Goal: Task Accomplishment & Management: Manage account settings

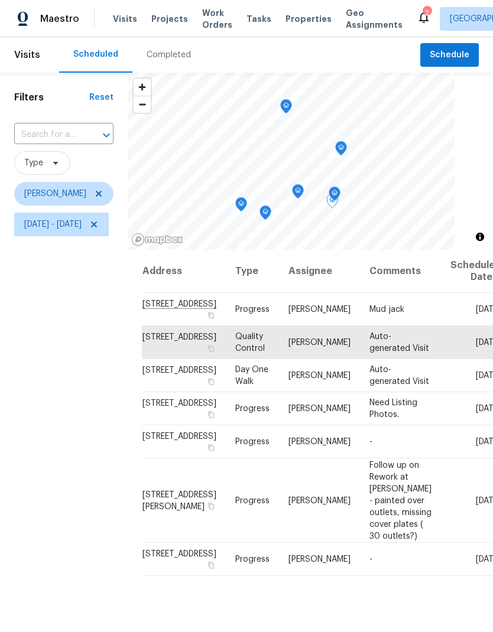
scroll to position [15, 0]
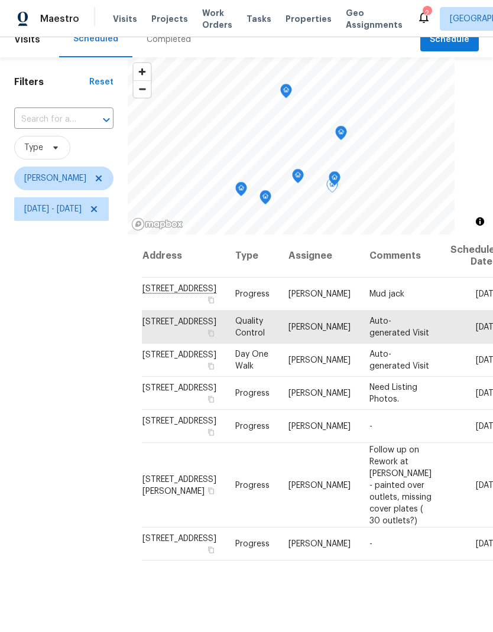
click at [128, 18] on span "Visits" at bounding box center [125, 19] width 24 height 12
click at [103, 176] on icon at bounding box center [98, 178] width 9 height 9
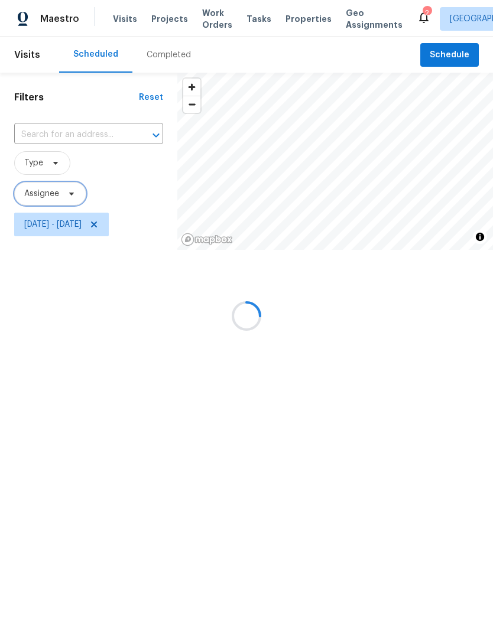
scroll to position [0, 0]
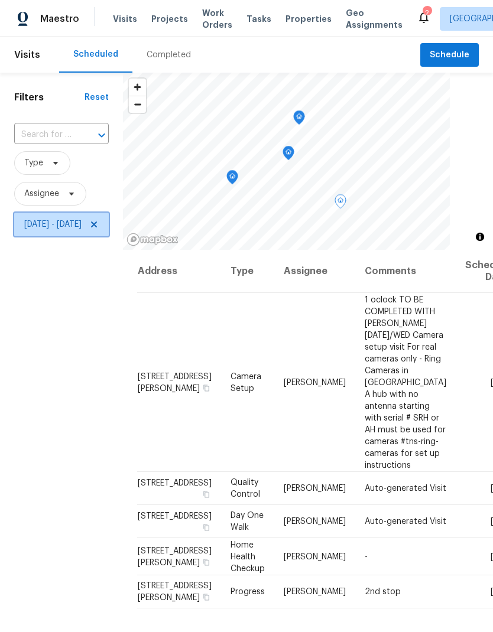
click at [99, 223] on icon at bounding box center [93, 224] width 9 height 9
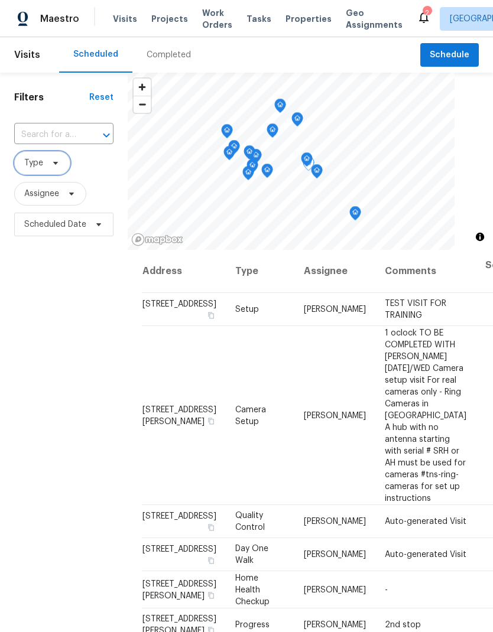
click at [44, 161] on span "Type" at bounding box center [42, 163] width 56 height 24
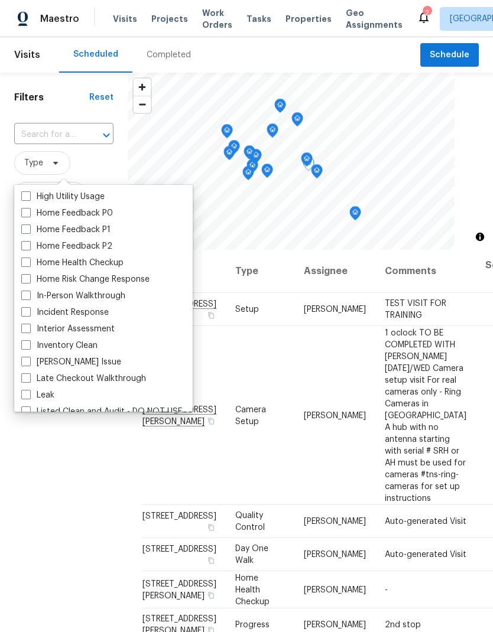
scroll to position [397, 0]
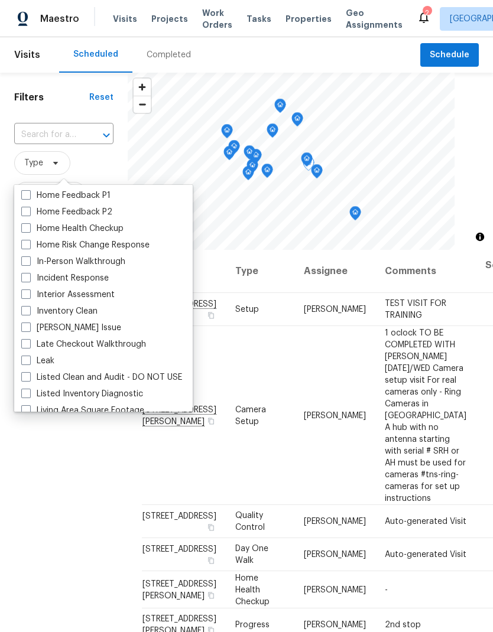
click at [31, 262] on label "In-Person Walkthrough" at bounding box center [73, 262] width 104 height 12
click at [29, 262] on input "In-Person Walkthrough" at bounding box center [25, 260] width 8 height 8
checkbox input "true"
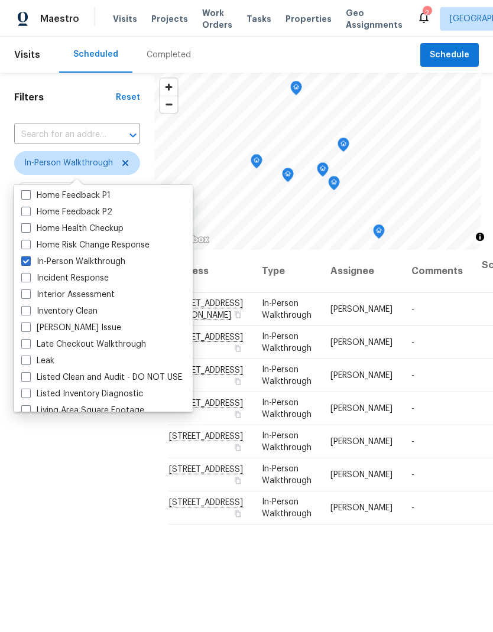
click at [124, 513] on div "Filters Reset ​ In-Person Walkthrough Assignee Scheduled Date" at bounding box center [77, 414] width 154 height 683
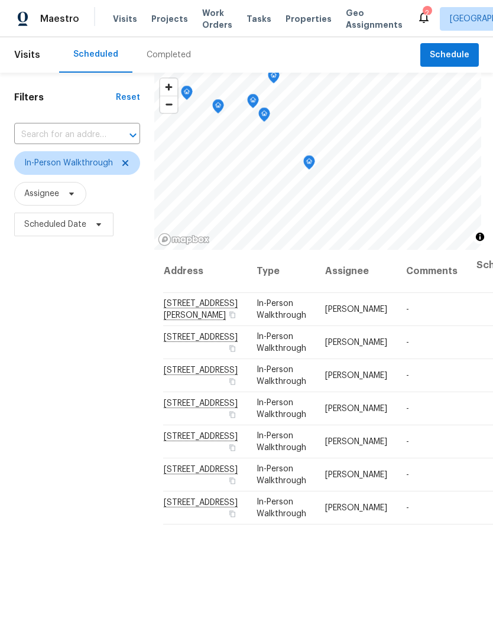
scroll to position [0, 5]
click at [0, 0] on span at bounding box center [0, 0] width 0 height 0
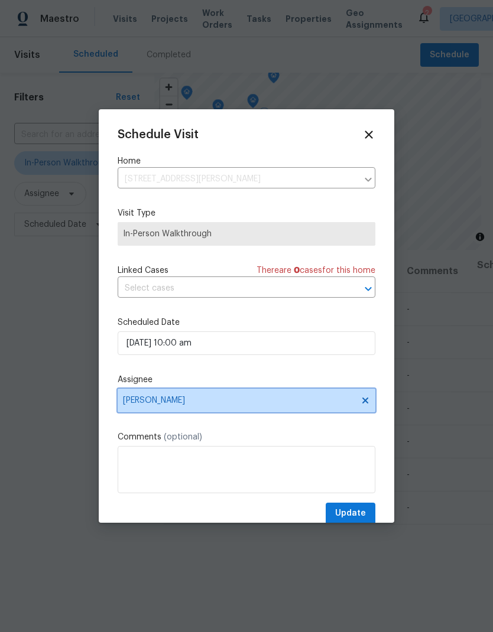
click at [366, 403] on icon at bounding box center [365, 401] width 6 height 6
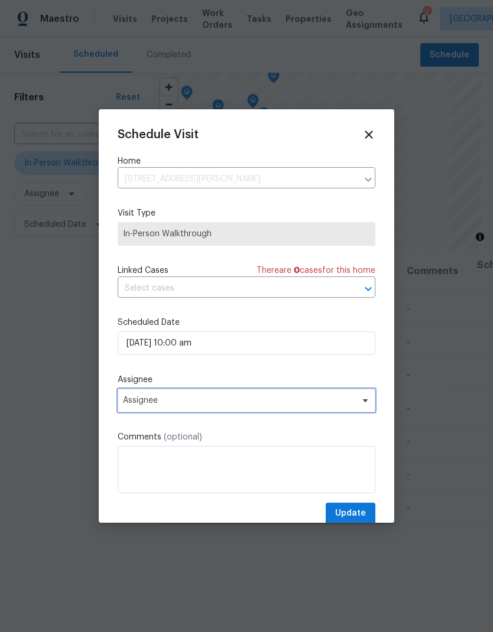
click at [346, 399] on span "Assignee" at bounding box center [239, 400] width 232 height 9
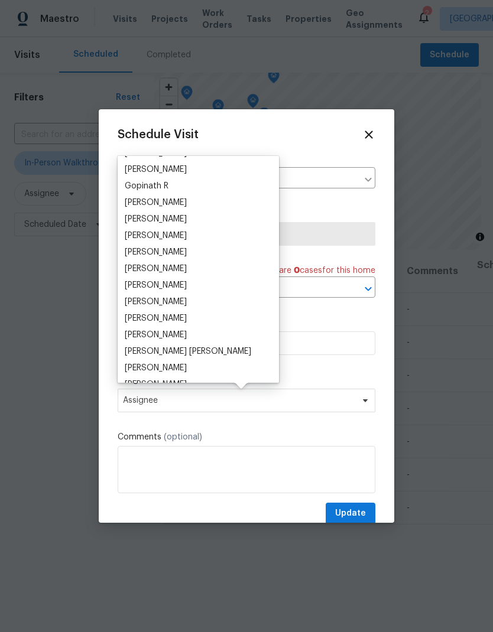
scroll to position [101, 0]
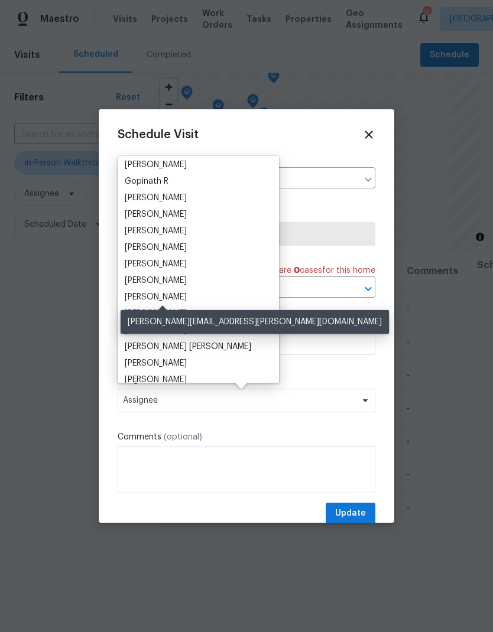
click at [187, 295] on div "[PERSON_NAME]" at bounding box center [156, 297] width 62 height 12
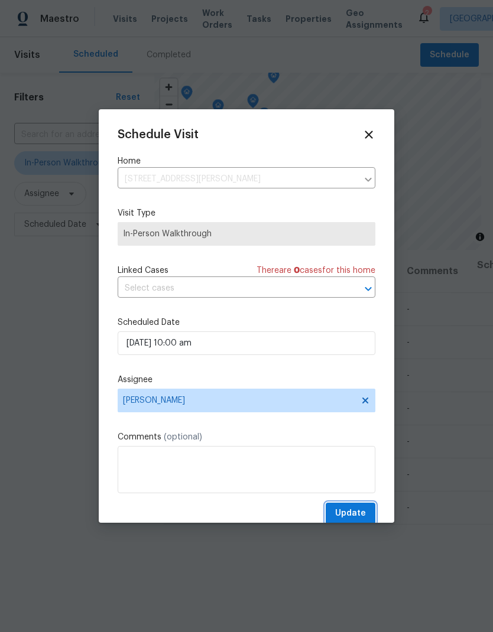
click at [356, 511] on span "Update" at bounding box center [350, 513] width 31 height 15
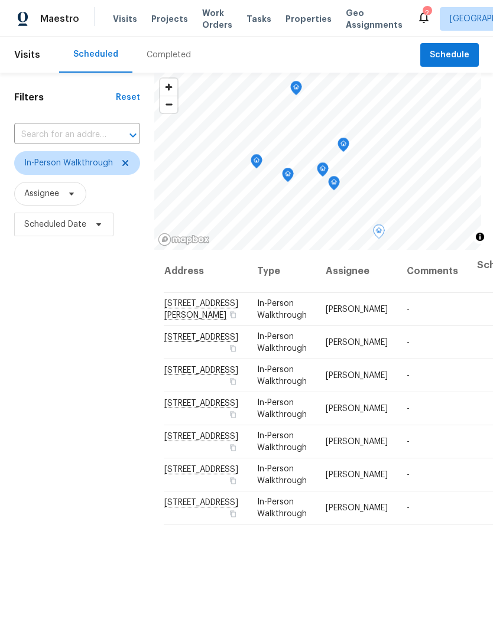
click at [0, 0] on icon at bounding box center [0, 0] width 0 height 0
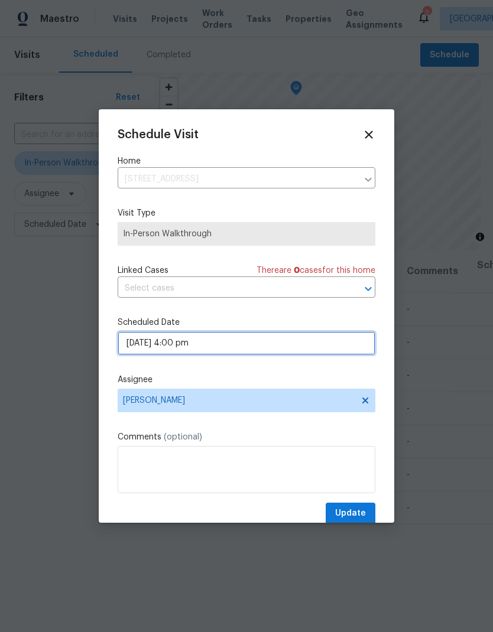
click at [319, 337] on input "[DATE] 4:00 pm" at bounding box center [247, 343] width 258 height 24
select select "pm"
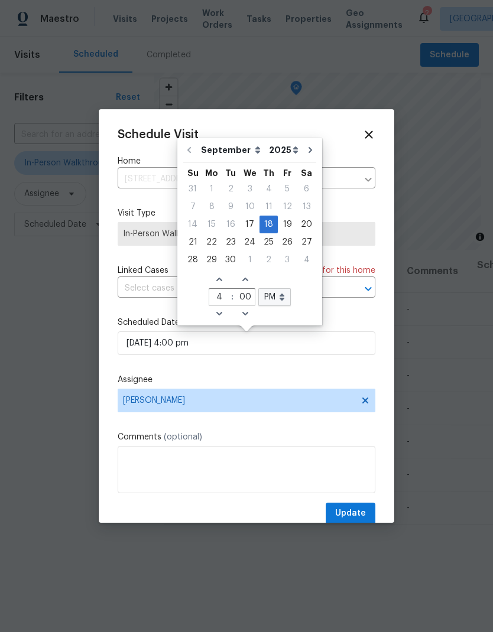
click at [385, 305] on div "Schedule Visit Home [STREET_ADDRESS] ​ Visit Type In-Person Walkthrough Linked …" at bounding box center [246, 315] width 295 height 413
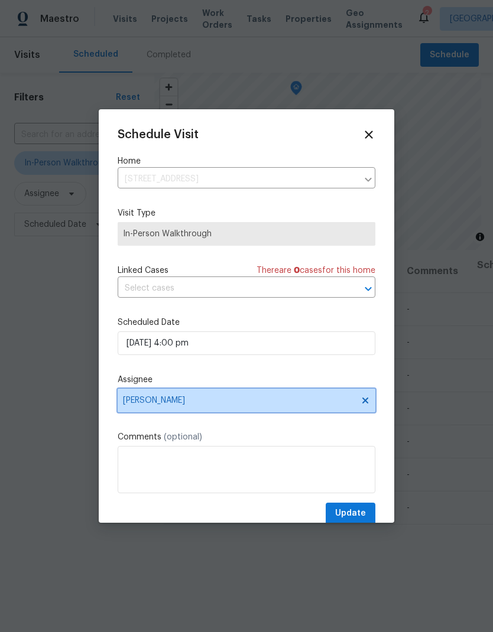
click at [372, 397] on span "[PERSON_NAME]" at bounding box center [247, 401] width 258 height 24
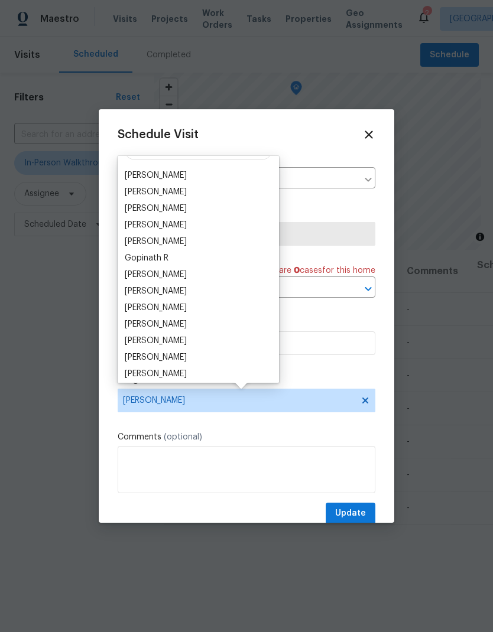
scroll to position [99, 0]
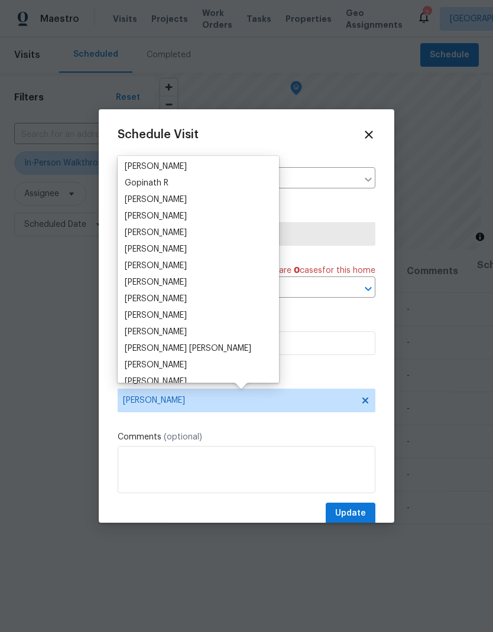
click at [187, 299] on div "[PERSON_NAME]" at bounding box center [156, 299] width 62 height 12
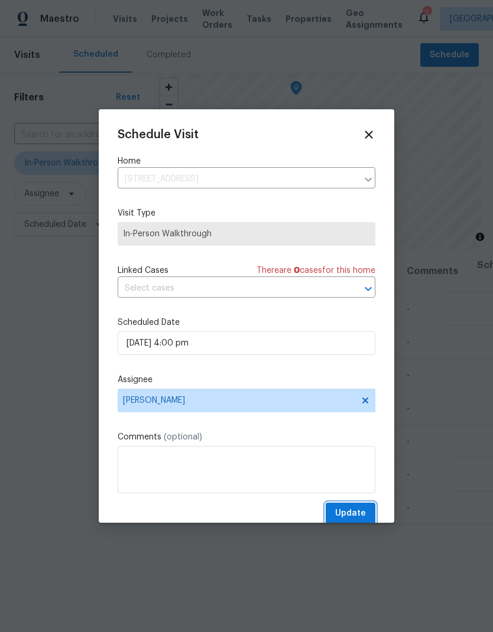
click at [354, 513] on span "Update" at bounding box center [350, 513] width 31 height 15
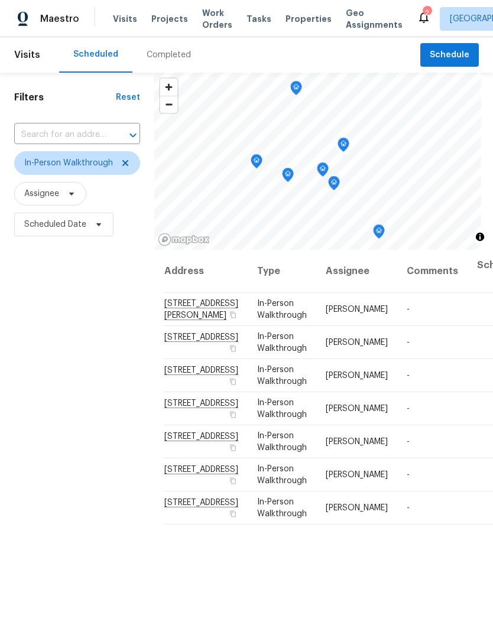
scroll to position [0, 0]
click at [123, 159] on icon at bounding box center [125, 162] width 9 height 9
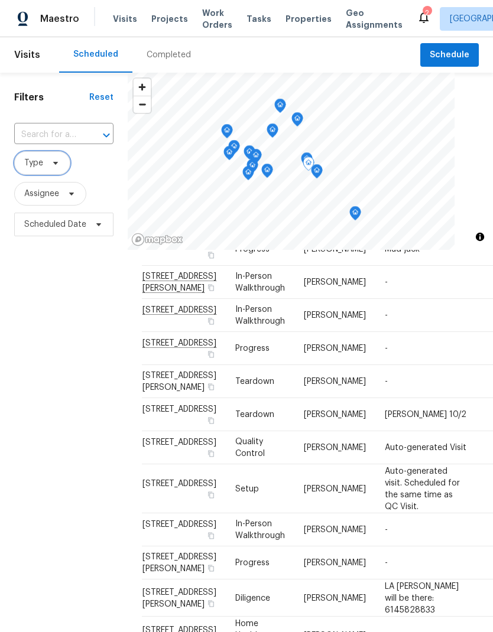
scroll to position [514, 0]
